Goal: Task Accomplishment & Management: Manage account settings

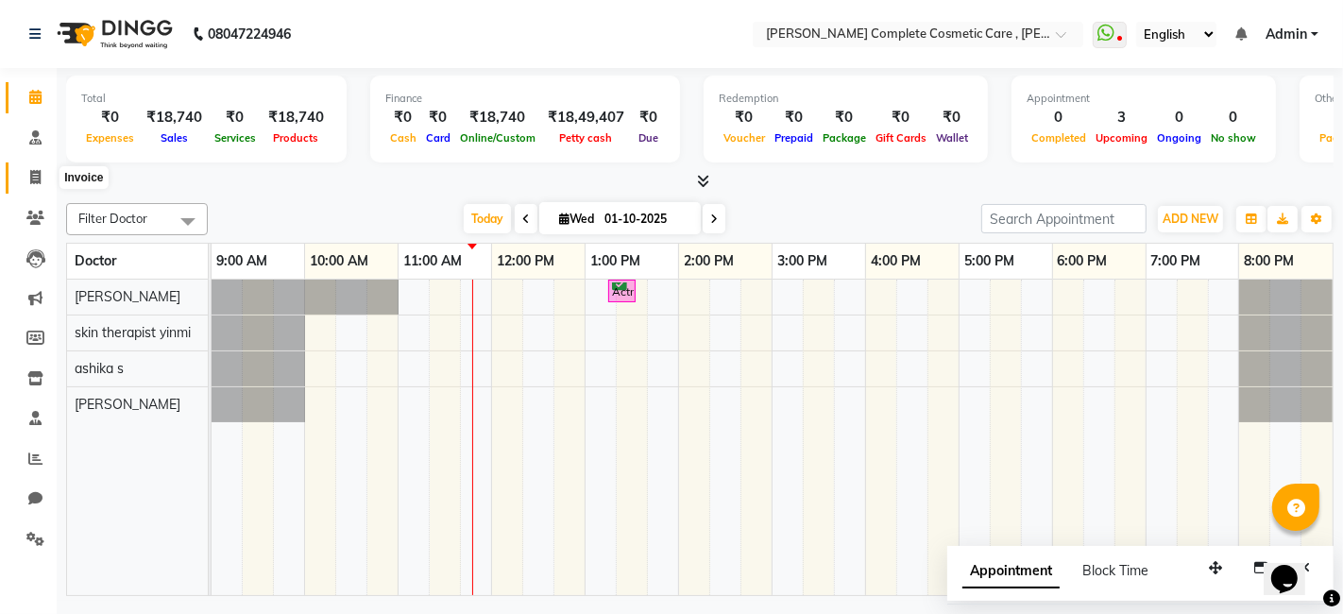
click at [40, 171] on icon at bounding box center [35, 177] width 10 height 14
select select "service"
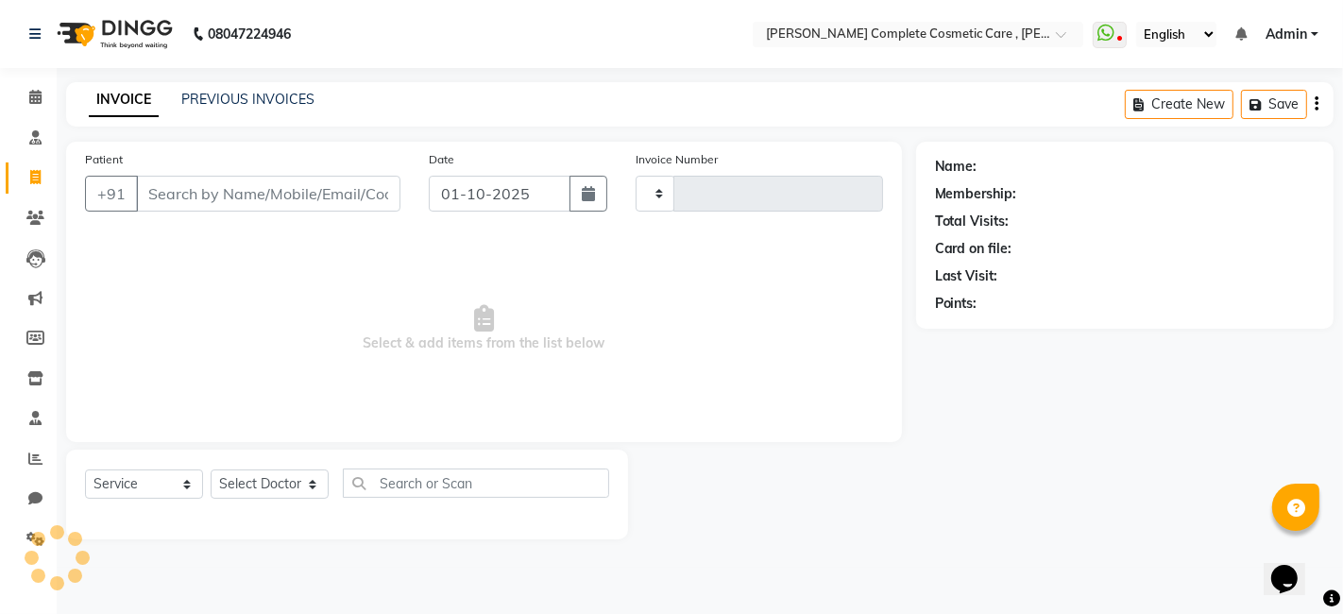
type input "0656"
select select "7560"
select select "product"
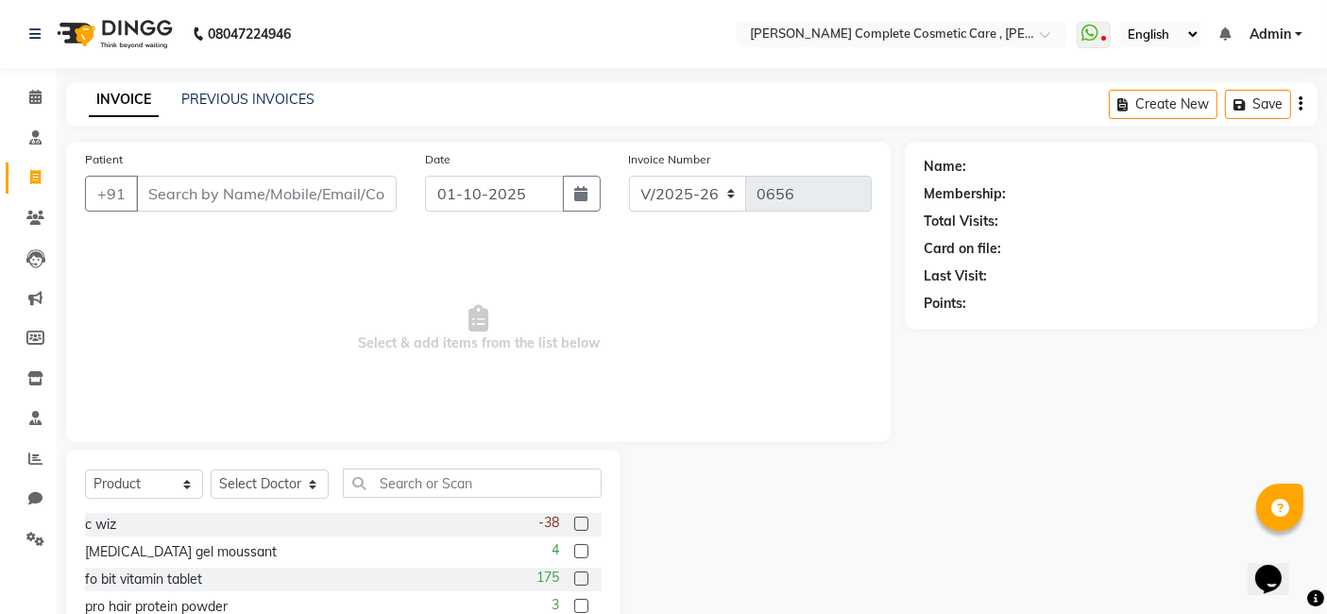
click at [213, 88] on div "INVOICE PREVIOUS INVOICES Create New Save" at bounding box center [692, 104] width 1252 height 44
click at [222, 91] on link "PREVIOUS INVOICES" at bounding box center [247, 99] width 133 height 17
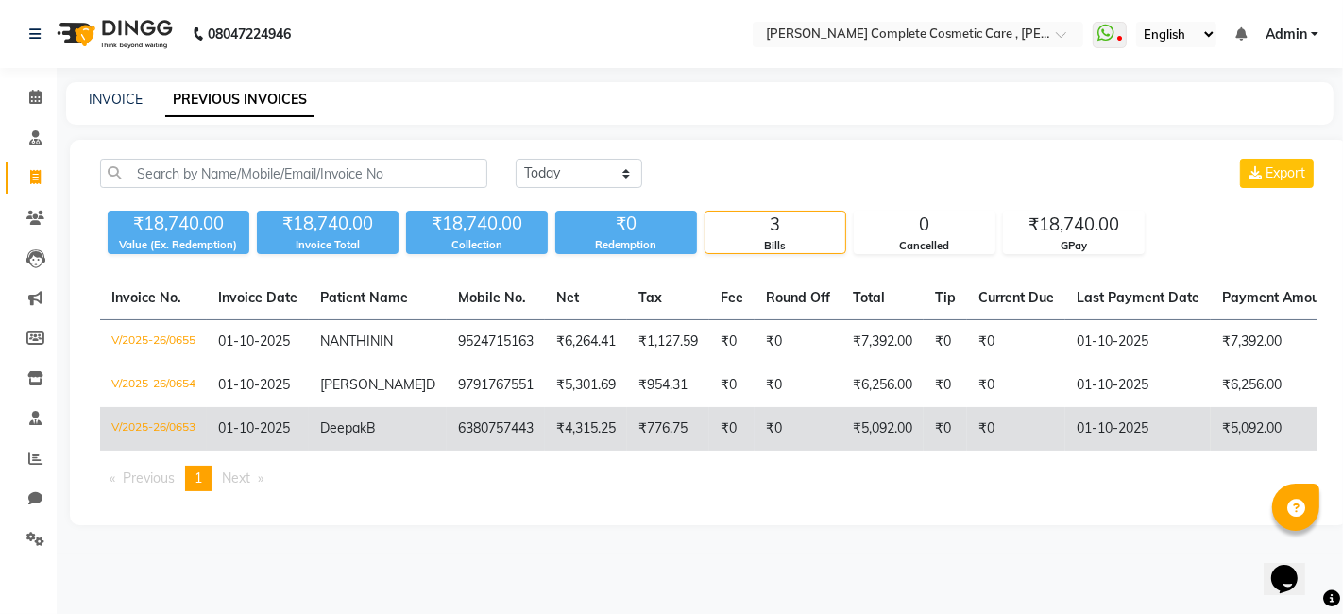
click at [450, 429] on td "6380757443" at bounding box center [496, 428] width 98 height 43
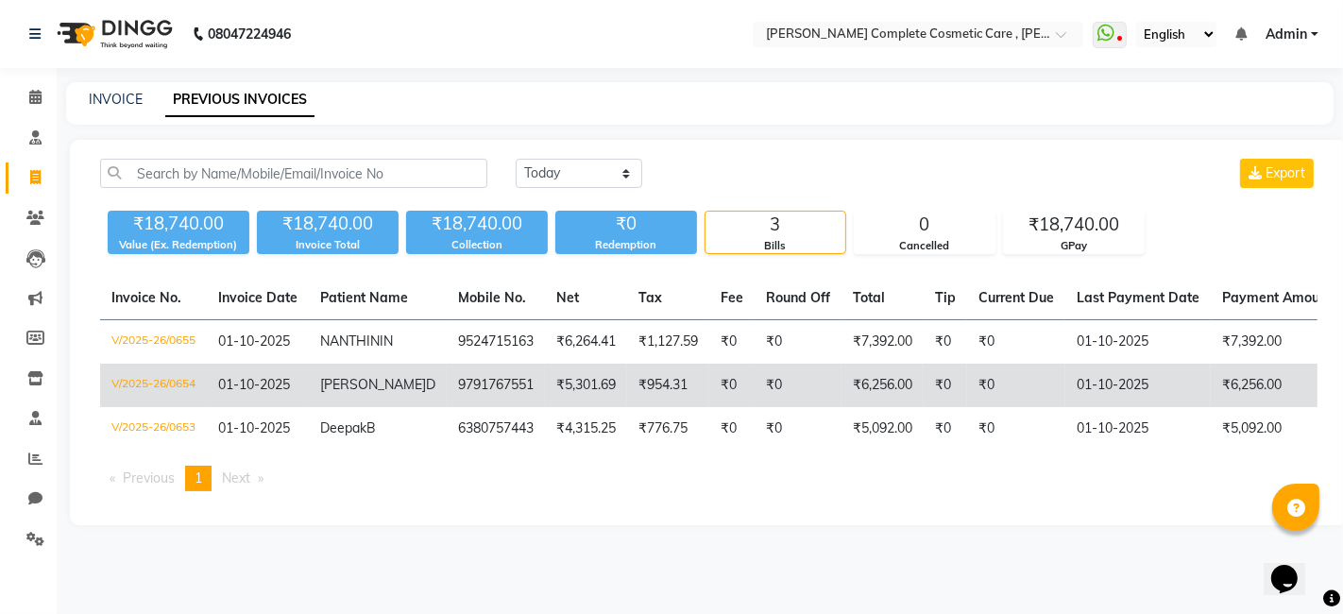
click at [185, 374] on td "V/2025-26/0654" at bounding box center [153, 385] width 107 height 43
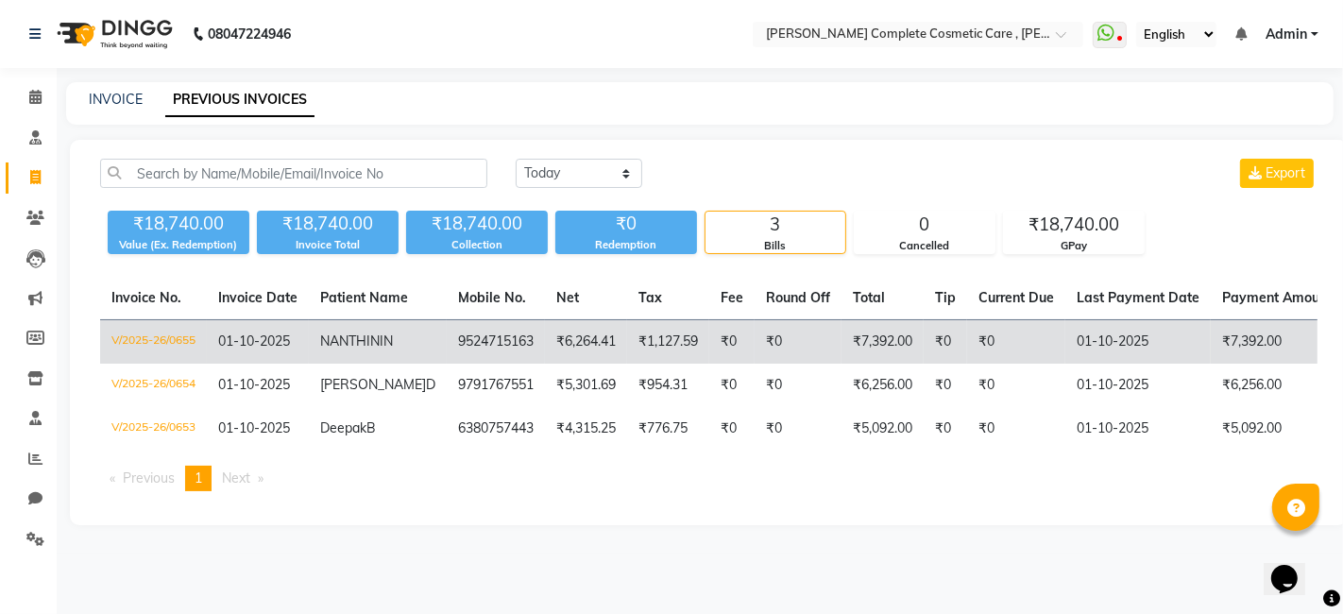
click at [402, 335] on td "NANTHINI N" at bounding box center [378, 342] width 138 height 44
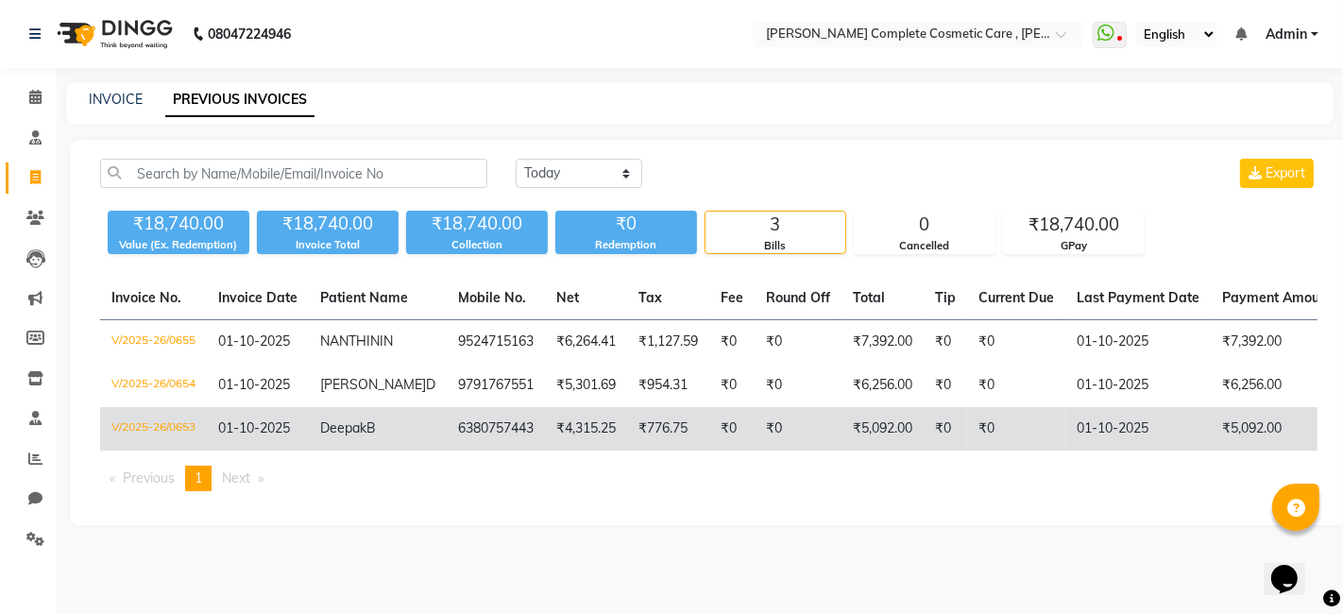
click at [399, 449] on td "Deepak B" at bounding box center [378, 428] width 138 height 43
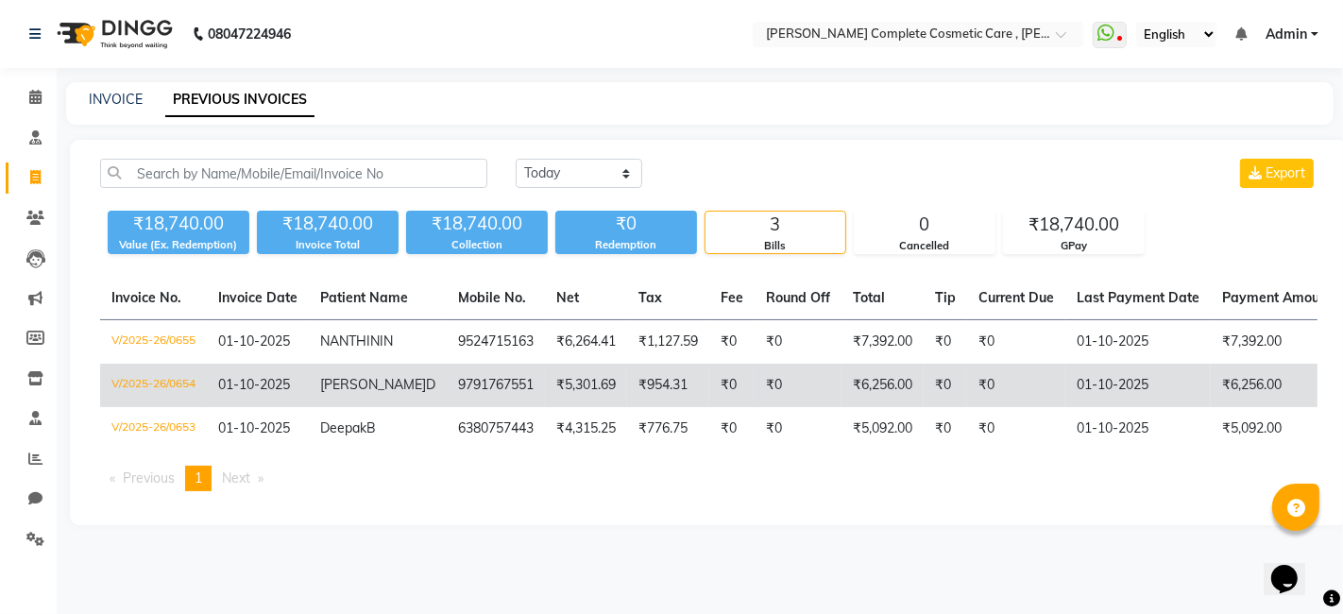
click at [383, 389] on span "GOWTHAMI" at bounding box center [373, 384] width 106 height 17
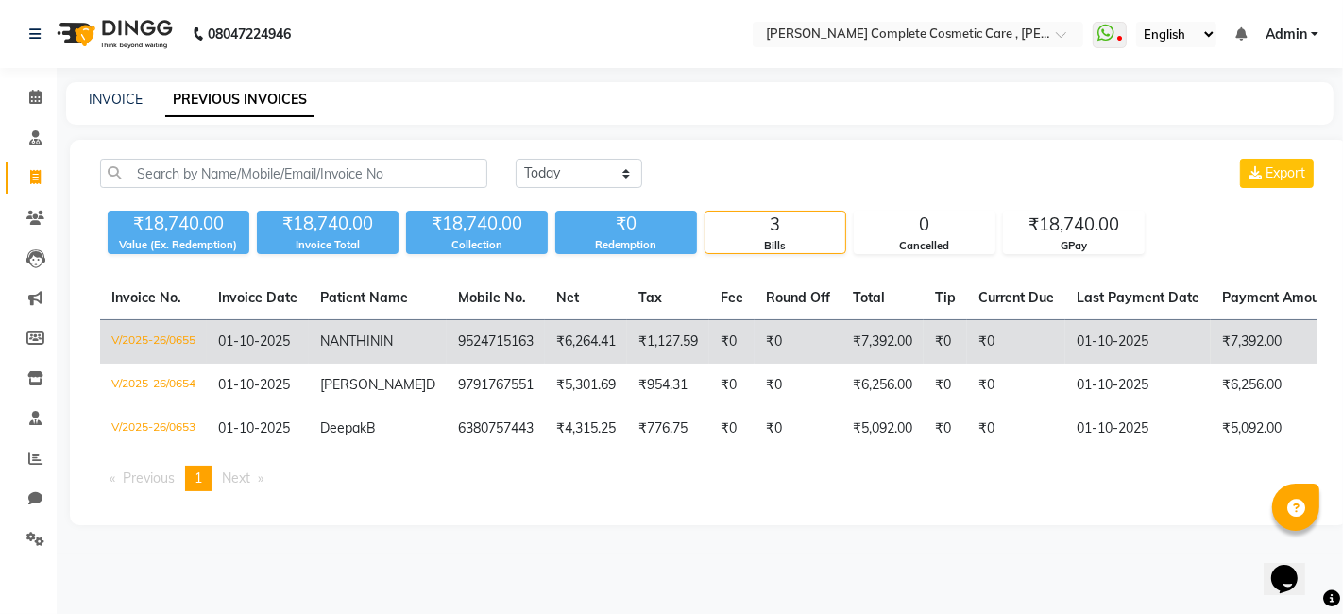
click at [475, 350] on td "9524715163" at bounding box center [496, 342] width 98 height 44
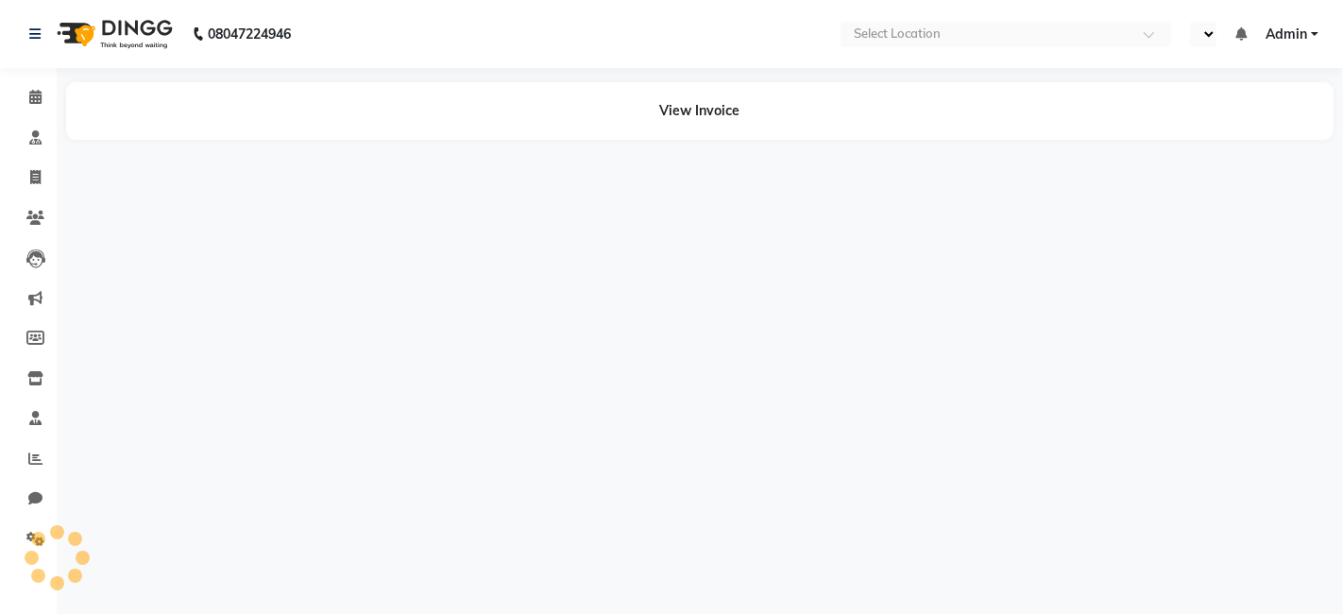
select select "en"
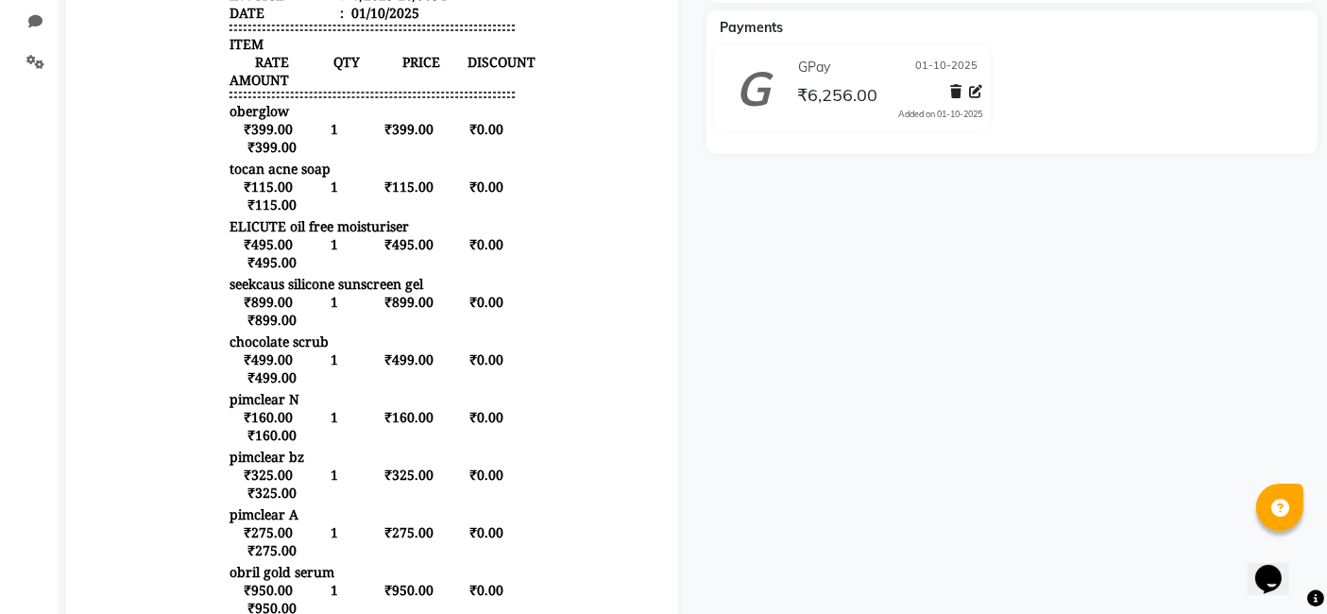
scroll to position [461, 0]
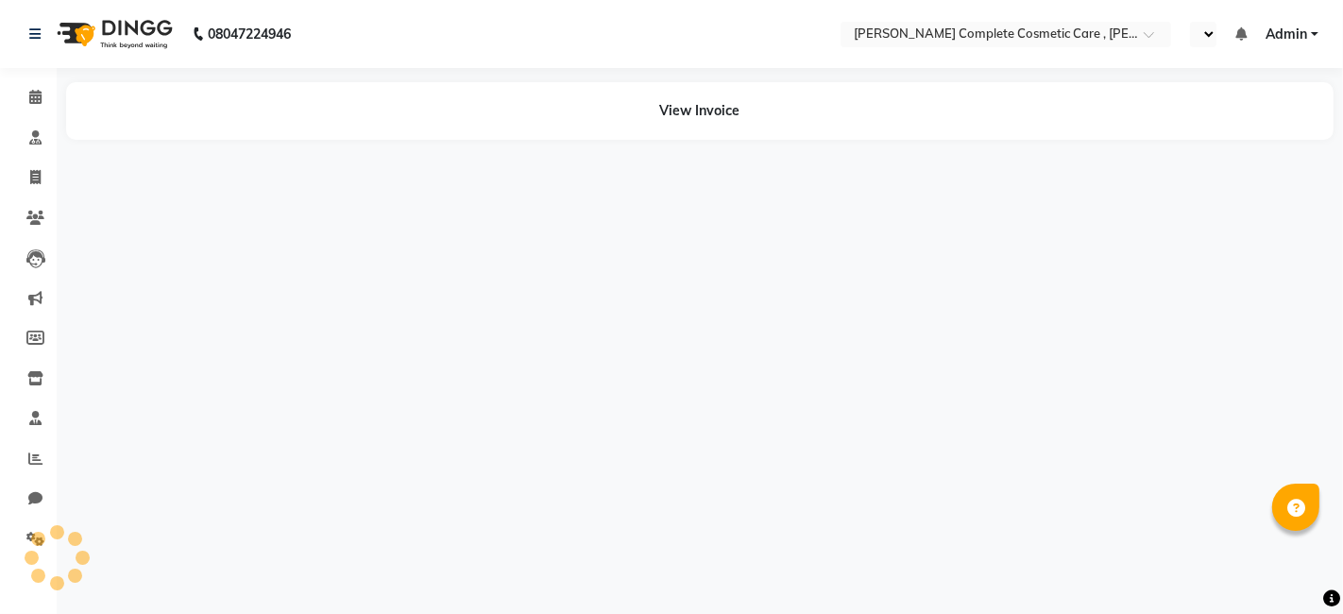
select select "en"
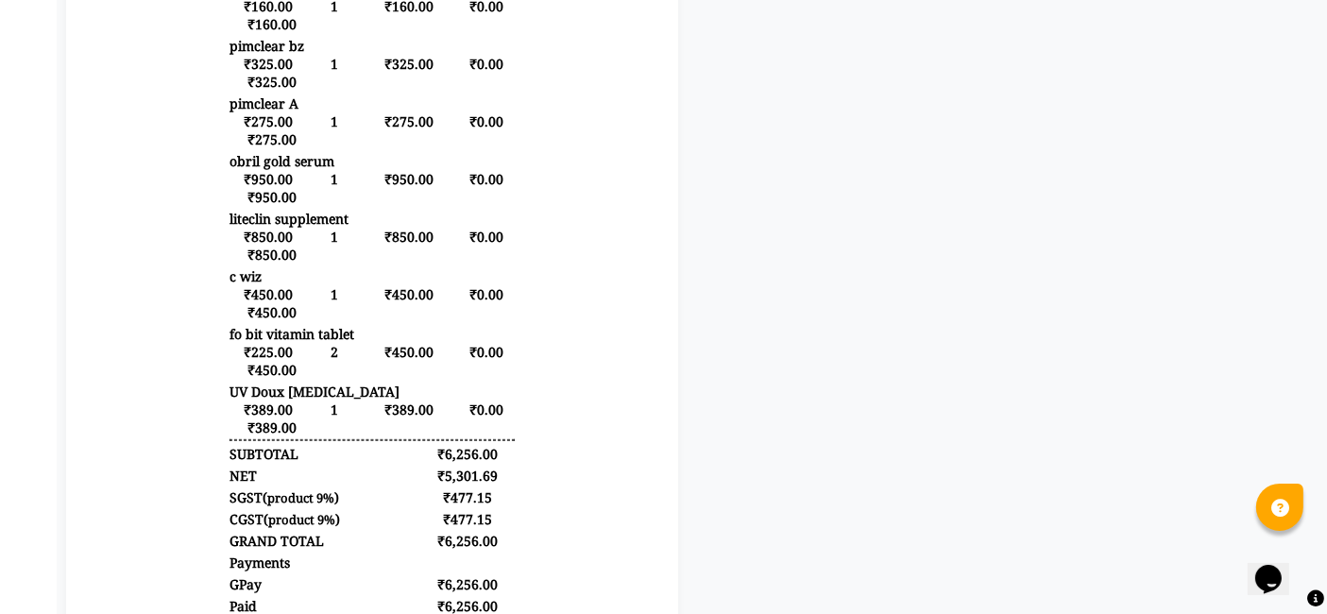
scroll to position [891, 0]
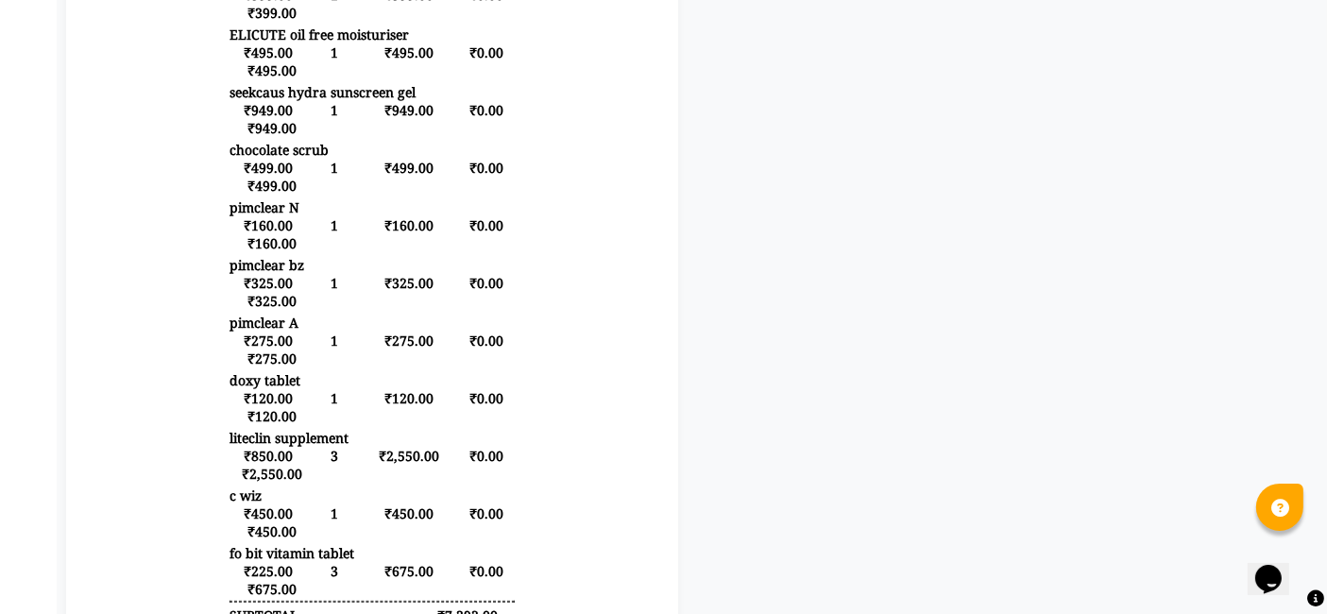
scroll to position [711, 0]
